Goal: Information Seeking & Learning: Learn about a topic

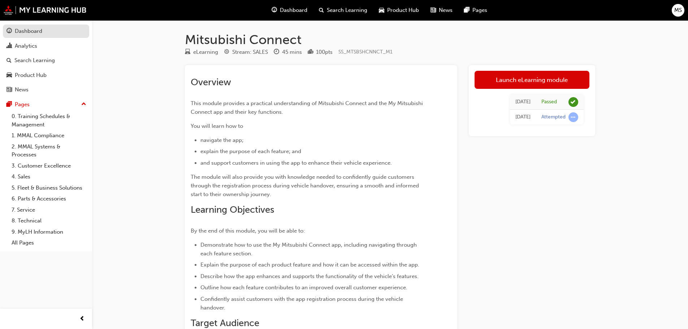
click at [26, 27] on div "Dashboard" at bounding box center [46, 31] width 79 height 9
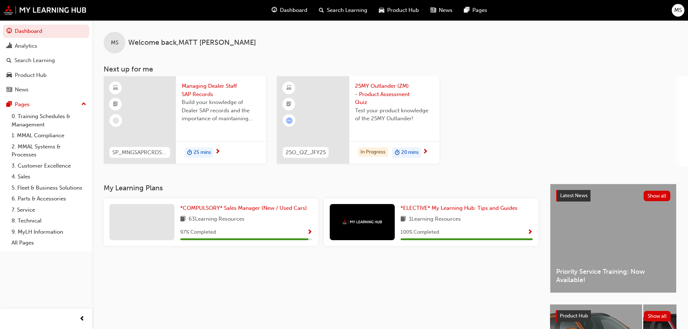
click at [394, 112] on span "Test your product knowledge of the 25MY Outlander!" at bounding box center [394, 115] width 79 height 16
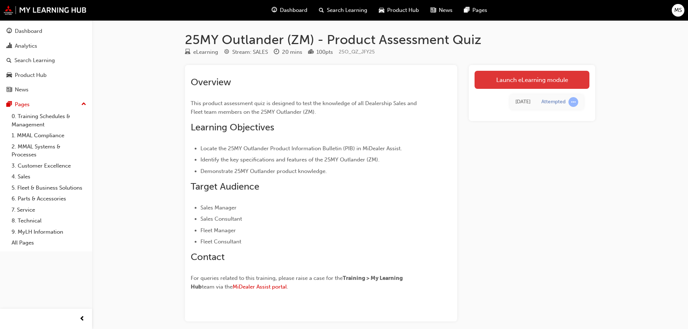
click at [534, 83] on link "Launch eLearning module" at bounding box center [532, 80] width 115 height 18
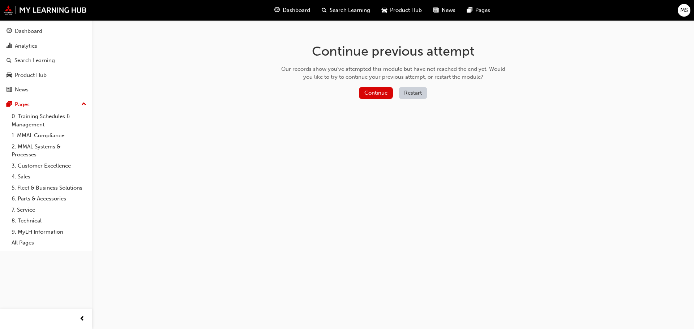
click at [421, 95] on button "Restart" at bounding box center [413, 93] width 29 height 12
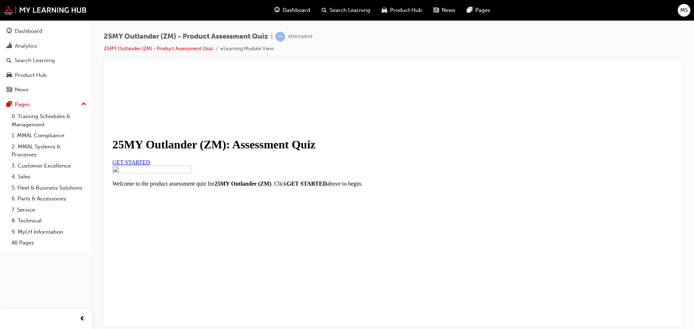
scroll to position [85, 0]
click at [150, 159] on link "GET STARTED" at bounding box center [131, 162] width 38 height 6
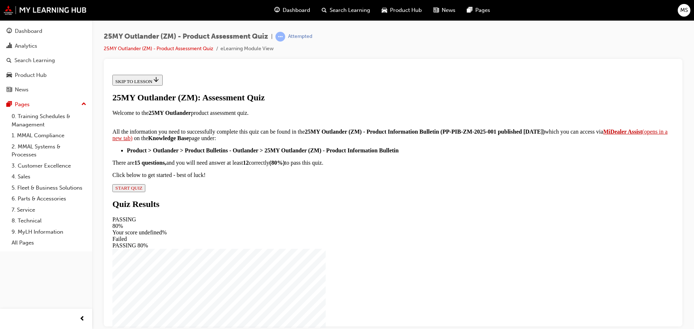
scroll to position [120, 0]
click at [142, 190] on span "START QUIZ" at bounding box center [128, 187] width 27 height 5
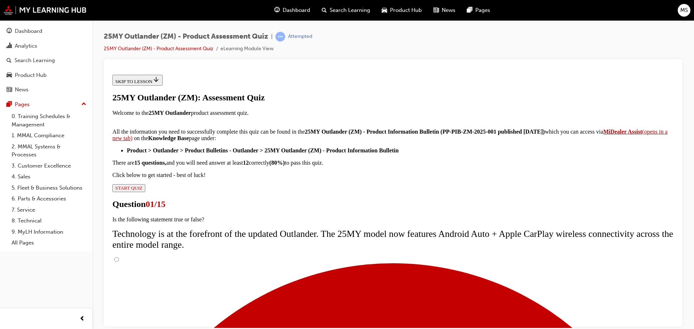
scroll to position [65, 0]
click at [119, 257] on input "True" at bounding box center [116, 259] width 5 height 5
radio input "true"
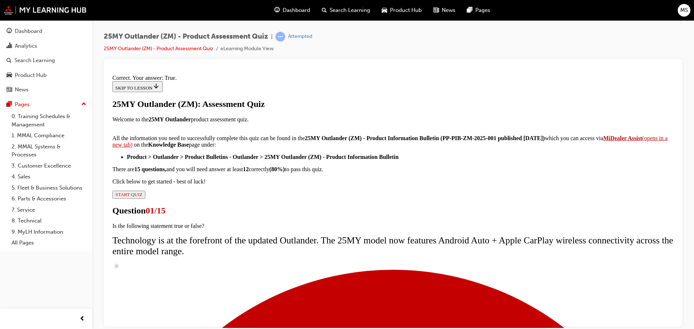
scroll to position [87, 0]
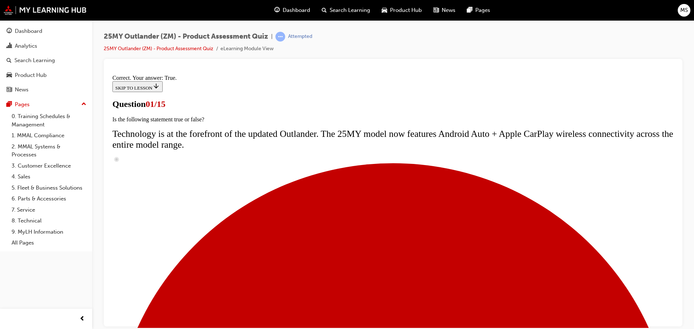
scroll to position [108, 0]
radio input "true"
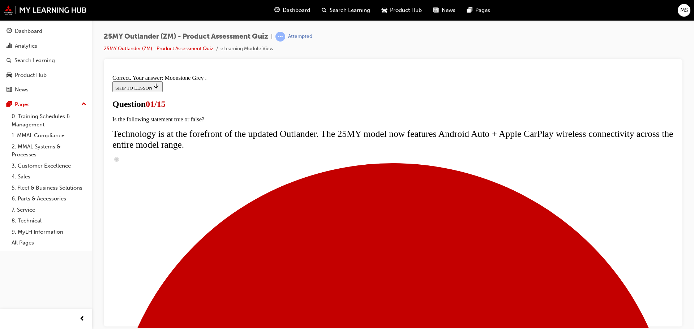
scroll to position [179, 0]
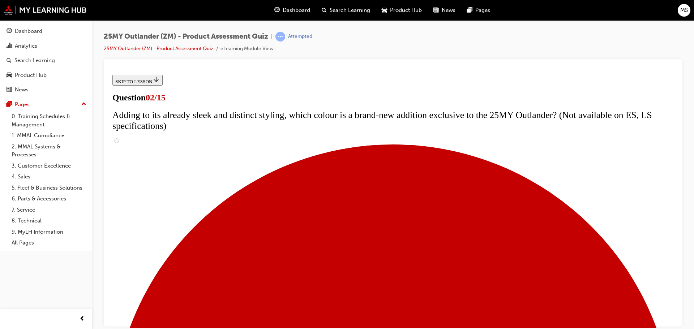
checkbox input "true"
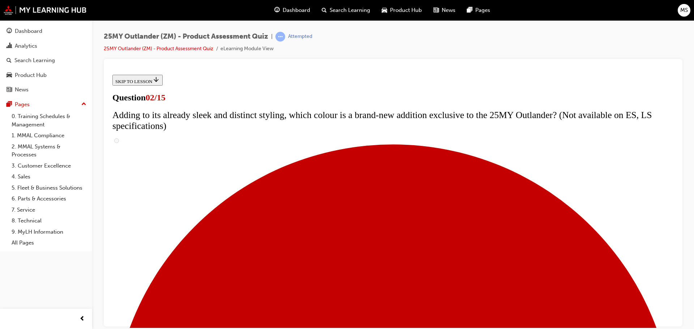
checkbox input "true"
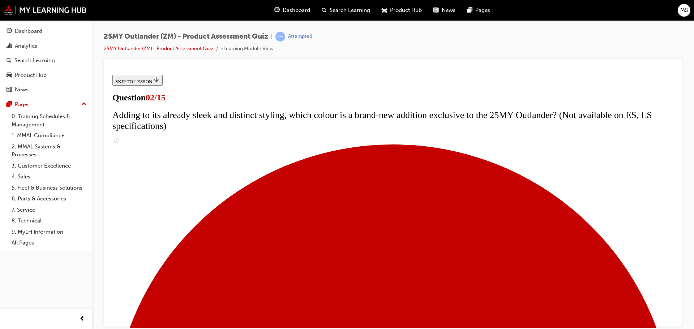
checkbox input "true"
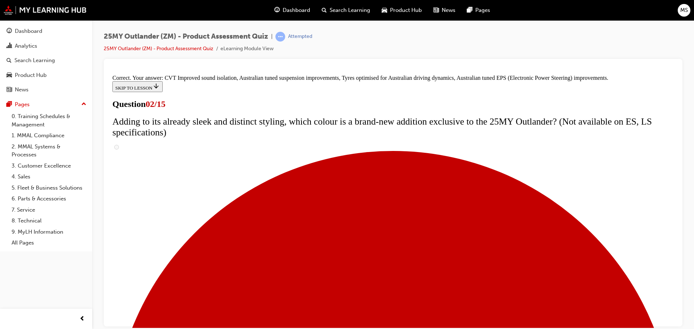
scroll to position [203, 0]
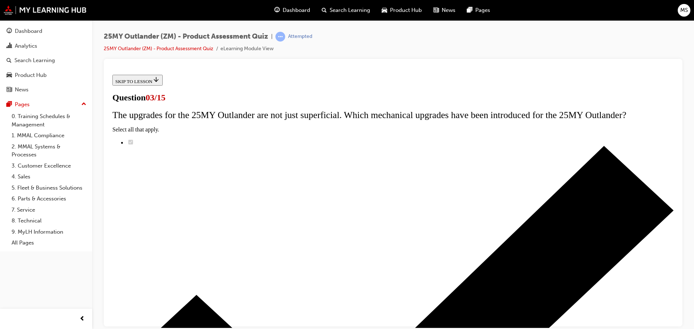
scroll to position [36, 0]
radio input "true"
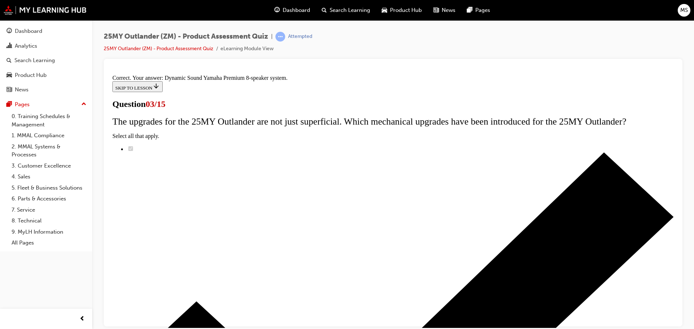
scroll to position [121, 0]
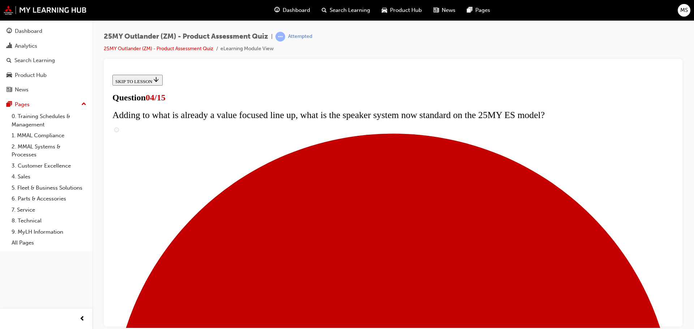
scroll to position [72, 0]
checkbox input "true"
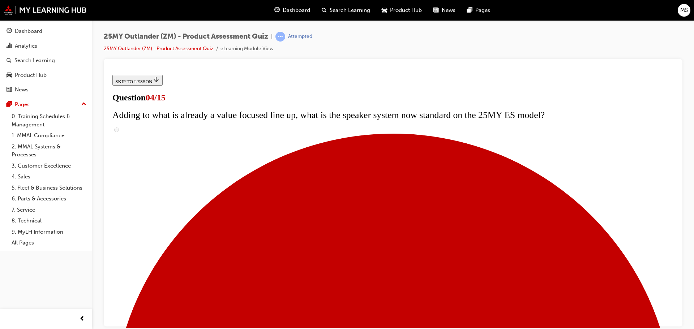
checkbox input "true"
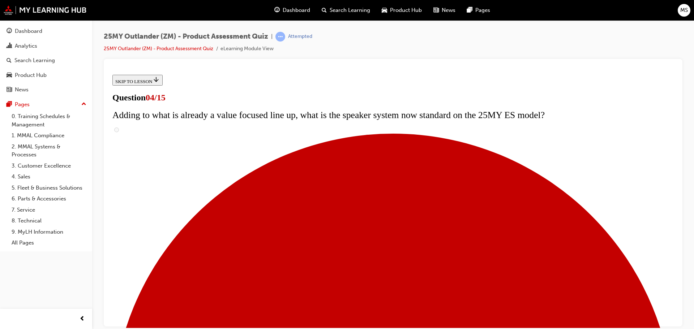
scroll to position [145, 0]
checkbox input "true"
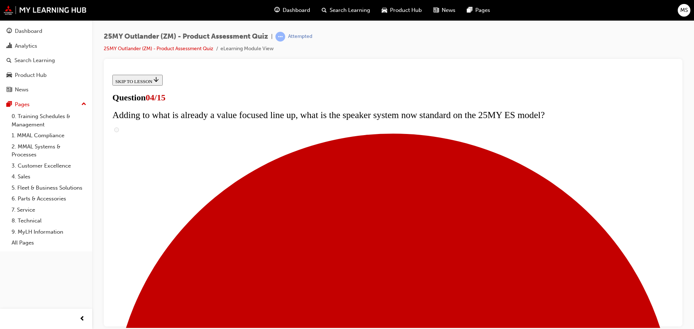
checkbox input "true"
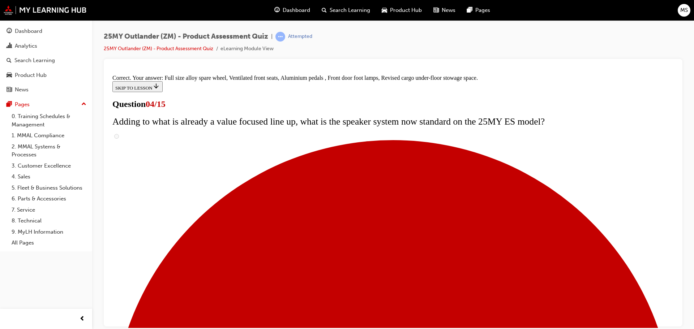
scroll to position [232, 0]
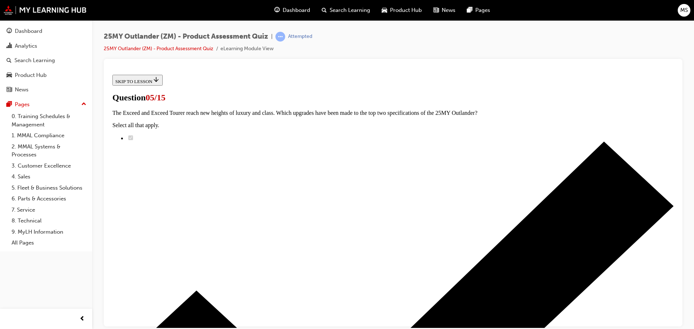
scroll to position [36, 0]
radio input "true"
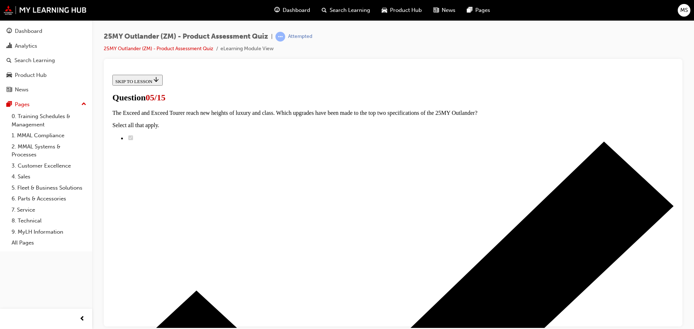
radio input "true"
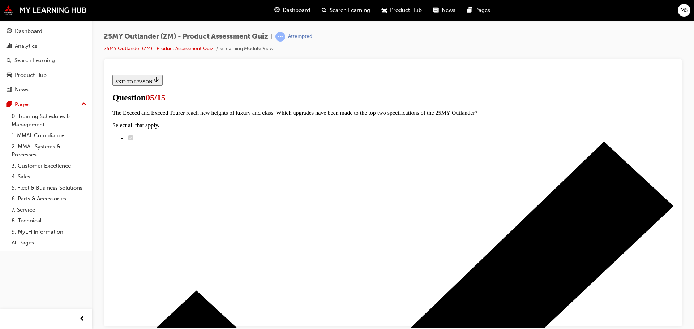
radio input "true"
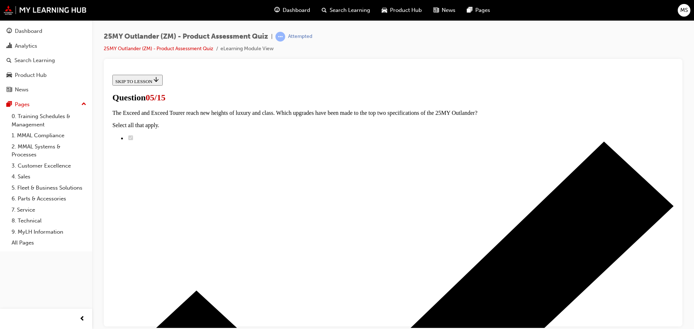
radio input "true"
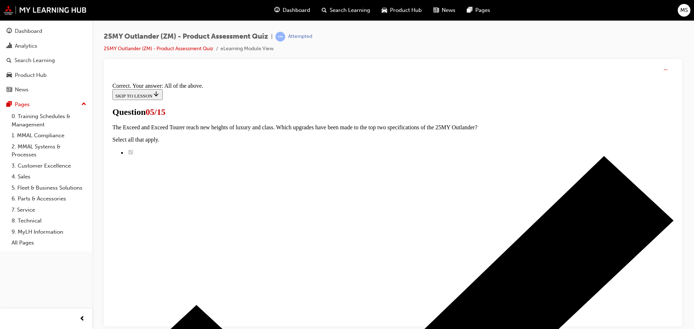
scroll to position [179, 0]
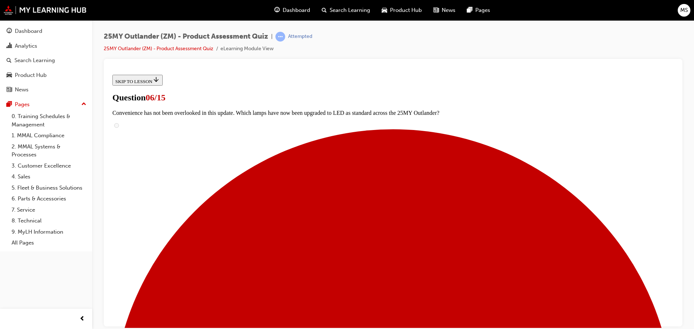
scroll to position [181, 0]
radio input "true"
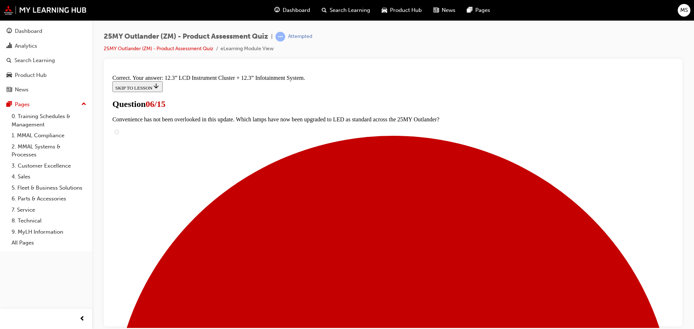
scroll to position [247, 0]
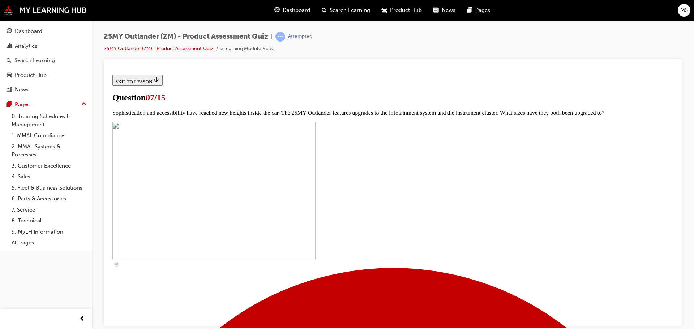
scroll to position [181, 0]
checkbox input "true"
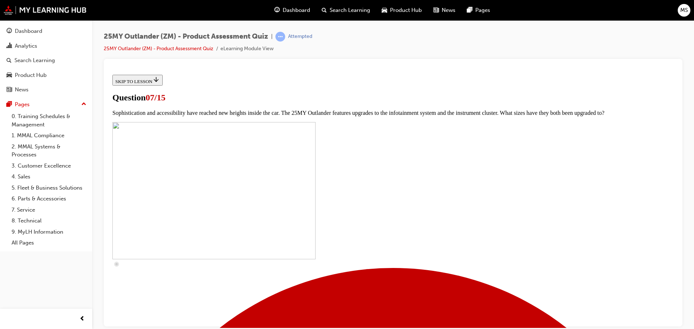
checkbox input "true"
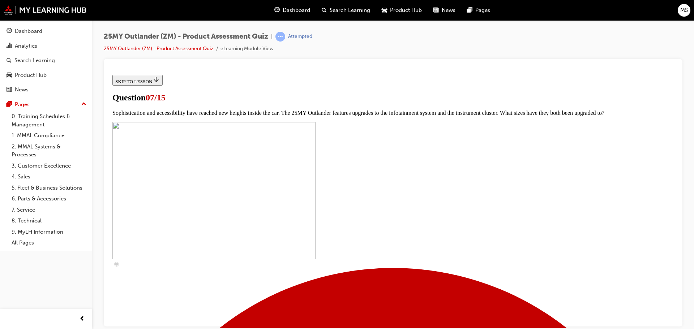
scroll to position [253, 0]
checkbox input "true"
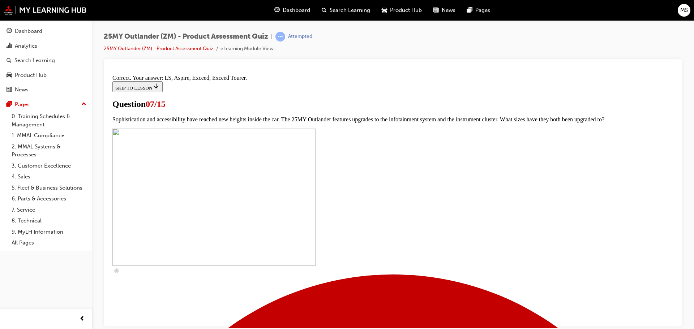
scroll to position [329, 0]
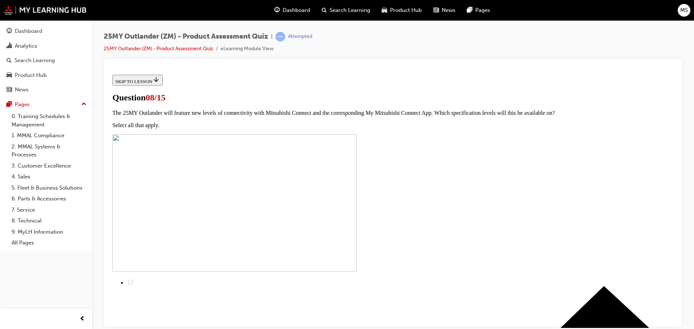
scroll to position [72, 0]
radio input "true"
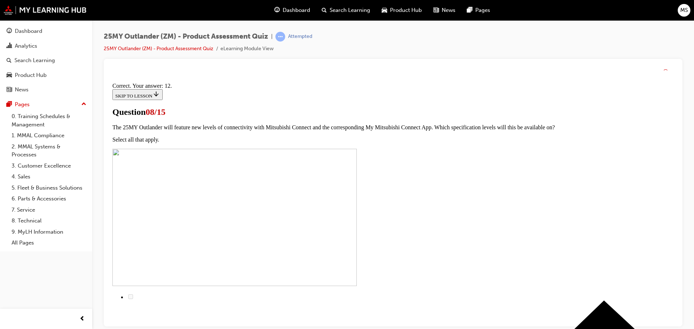
scroll to position [121, 0]
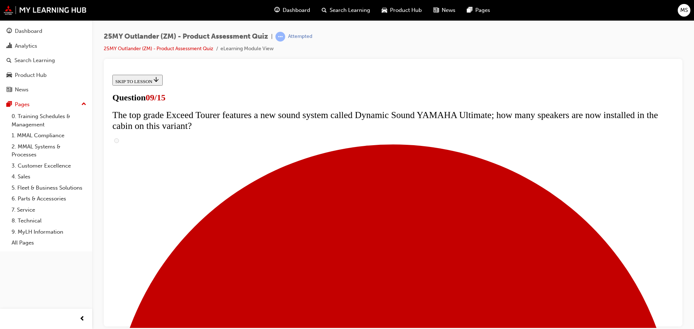
scroll to position [289, 0]
radio input "true"
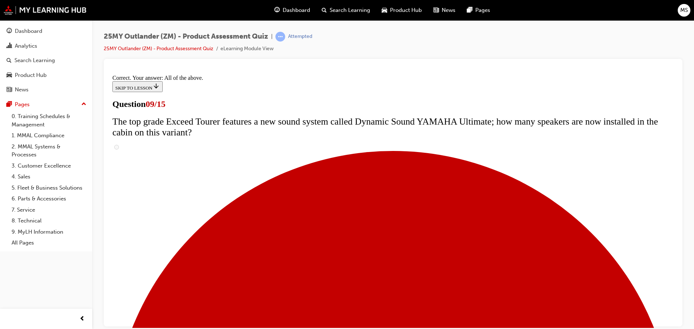
scroll to position [379, 0]
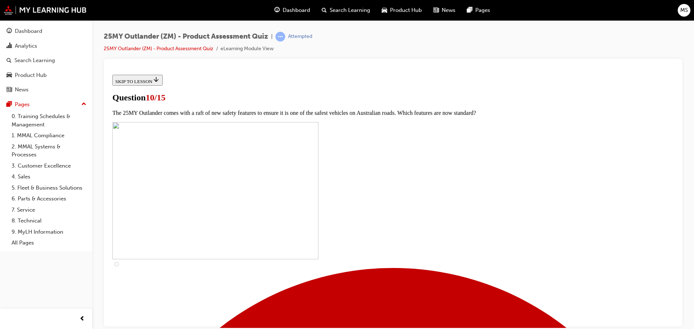
scroll to position [108, 0]
checkbox input "true"
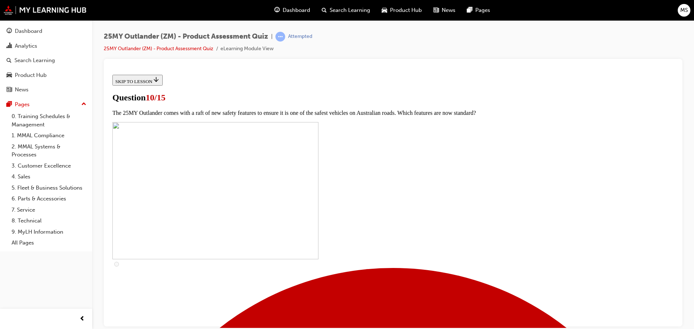
checkbox input "true"
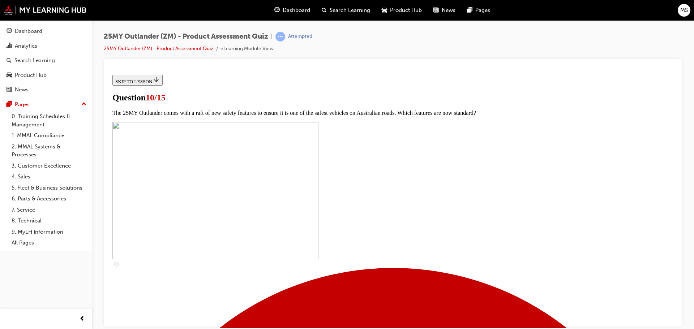
checkbox input "true"
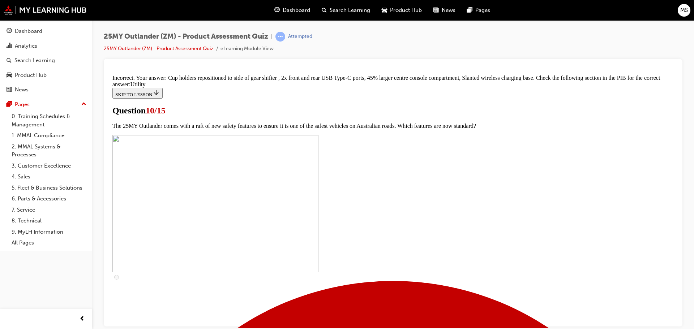
scroll to position [356, 0]
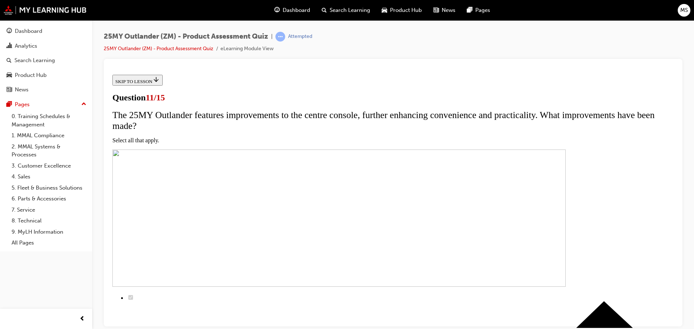
scroll to position [72, 0]
checkbox input "true"
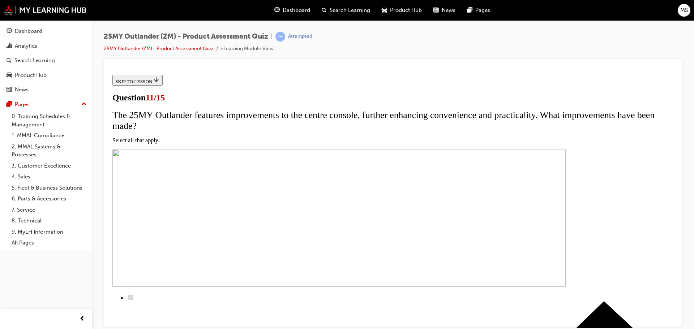
checkbox input "true"
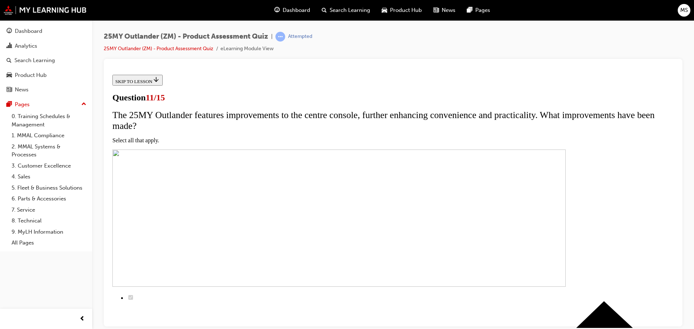
checkbox input "true"
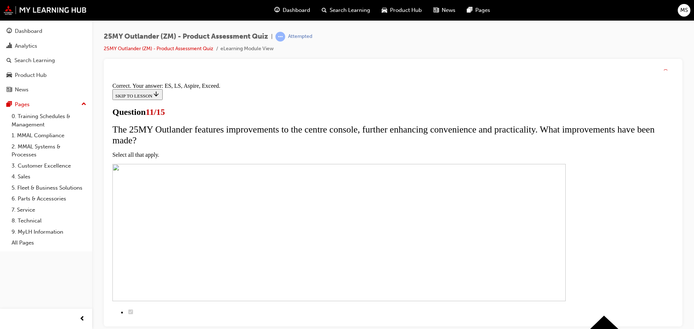
scroll to position [174, 0]
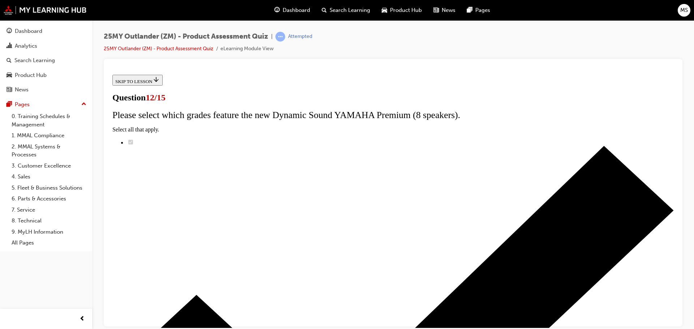
radio input "true"
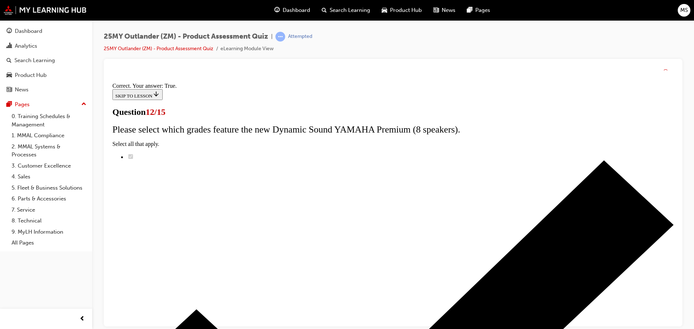
scroll to position [87, 0]
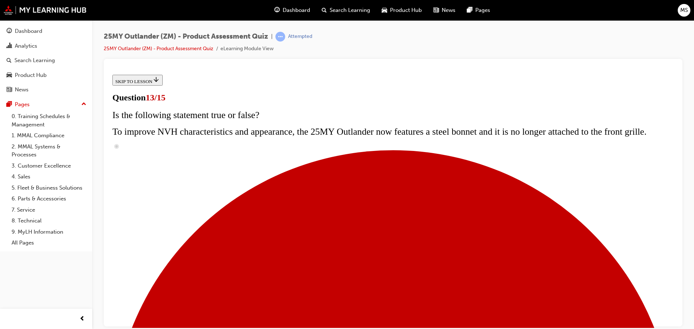
scroll to position [108, 0]
radio input "true"
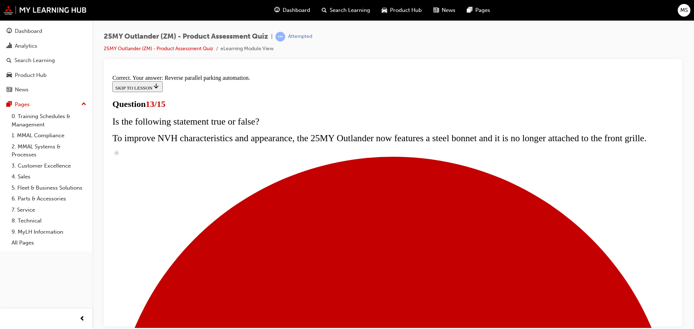
scroll to position [191, 0]
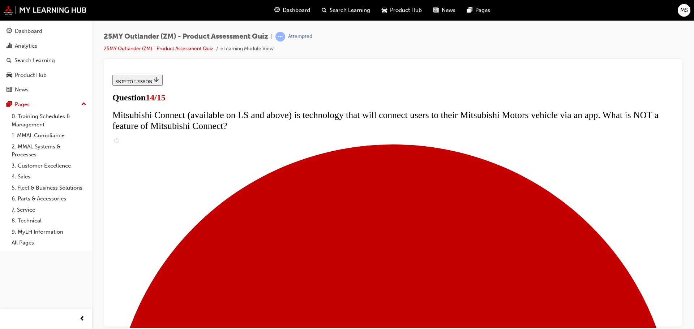
scroll to position [181, 0]
radio input "true"
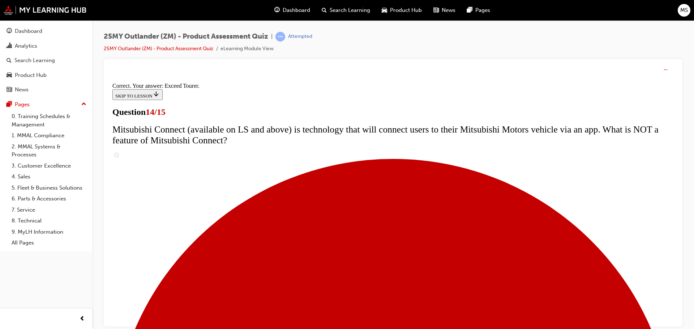
scroll to position [305, 0]
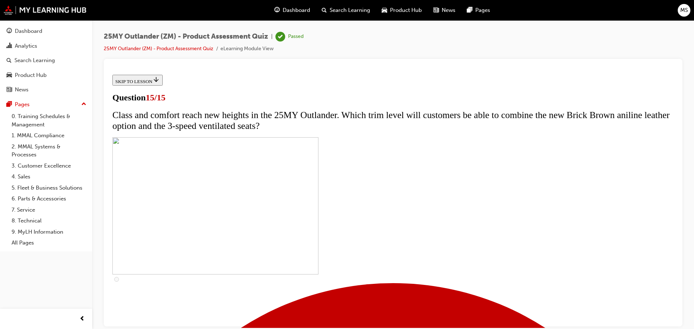
scroll to position [108, 0]
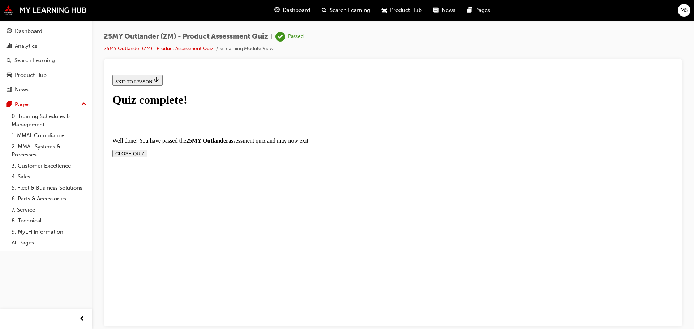
click at [440, 174] on div "Quiz complete! Well done! You have passed the 25MY Outlander assessment quiz an…" at bounding box center [392, 133] width 561 height 81
click at [147, 150] on button "CLOSE QUIZ" at bounding box center [129, 154] width 35 height 8
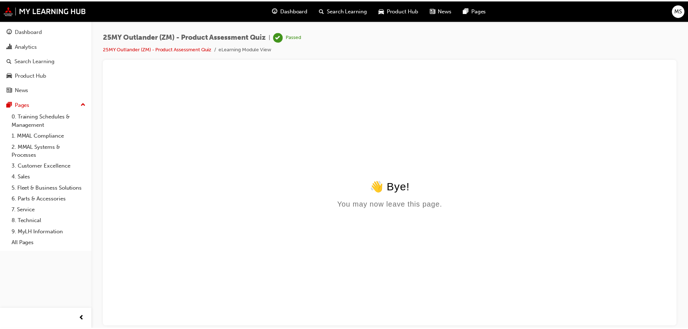
scroll to position [0, 0]
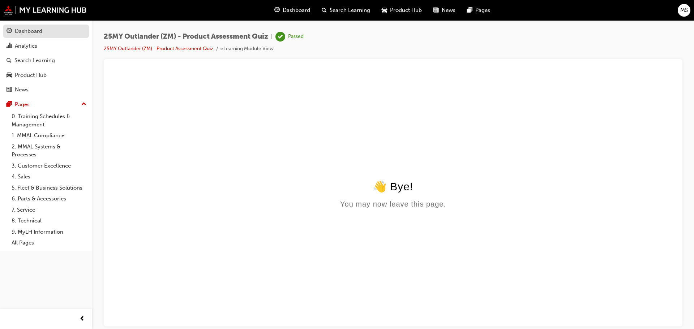
click at [35, 30] on div "Dashboard" at bounding box center [28, 31] width 27 height 8
